Goal: Find specific page/section: Find specific page/section

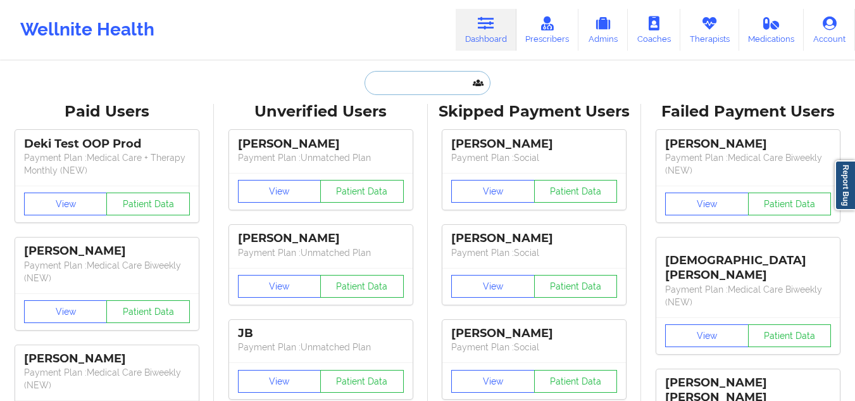
click at [404, 82] on input "text" at bounding box center [427, 83] width 125 height 24
paste input "[PERSON_NAME]"
type input "[PERSON_NAME]"
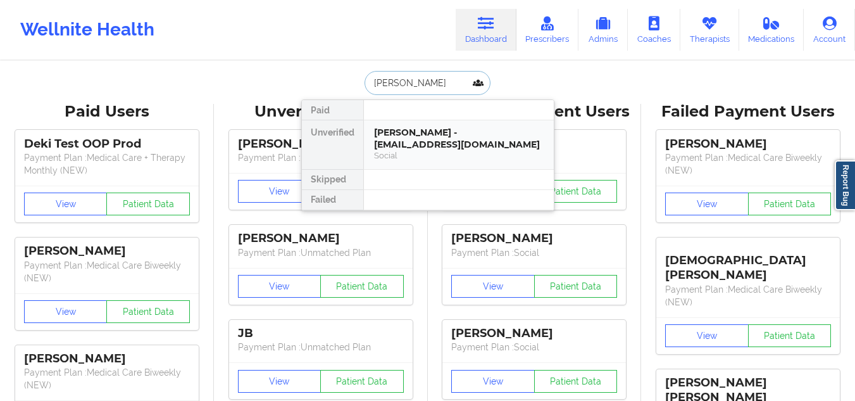
click at [417, 142] on div "[PERSON_NAME] - [EMAIL_ADDRESS][DOMAIN_NAME]" at bounding box center [459, 138] width 170 height 23
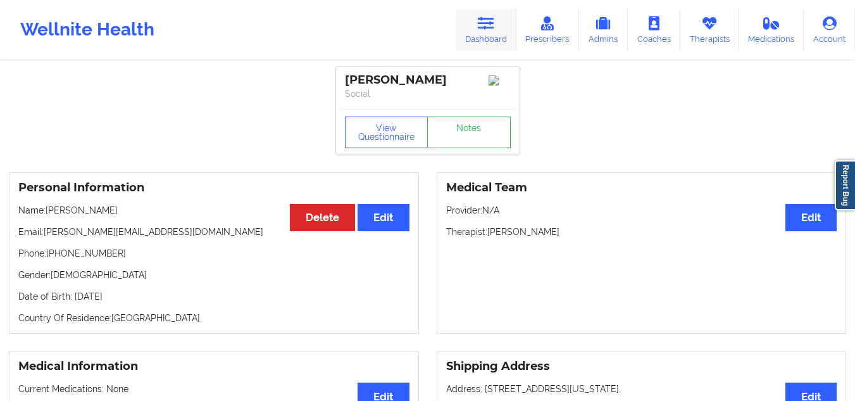
drag, startPoint x: 491, startPoint y: 33, endPoint x: 465, endPoint y: 49, distance: 30.2
click at [491, 33] on link "Dashboard" at bounding box center [486, 30] width 61 height 42
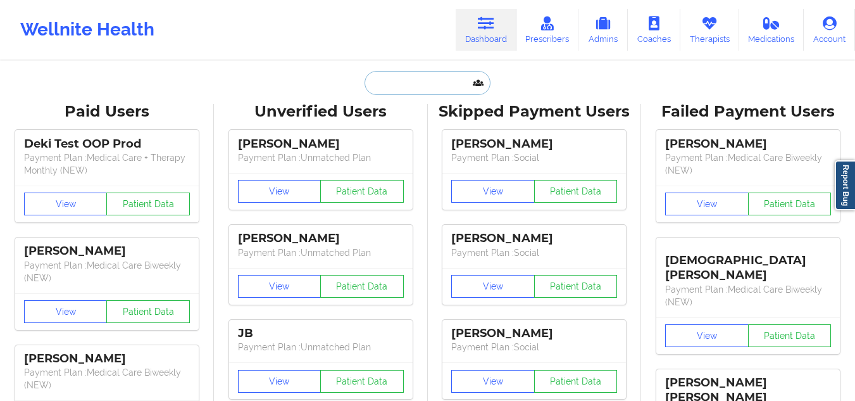
click at [394, 85] on input "text" at bounding box center [427, 83] width 125 height 24
paste input "[PERSON_NAME]"
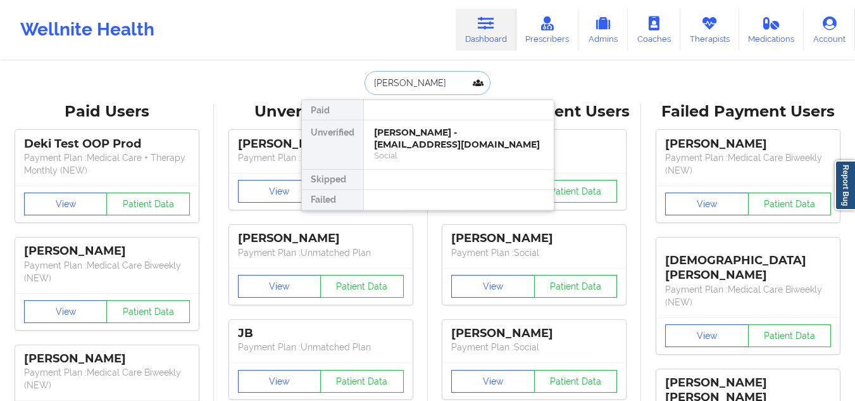
type input "[PERSON_NAME]"
click at [403, 161] on div "Social" at bounding box center [459, 155] width 170 height 11
